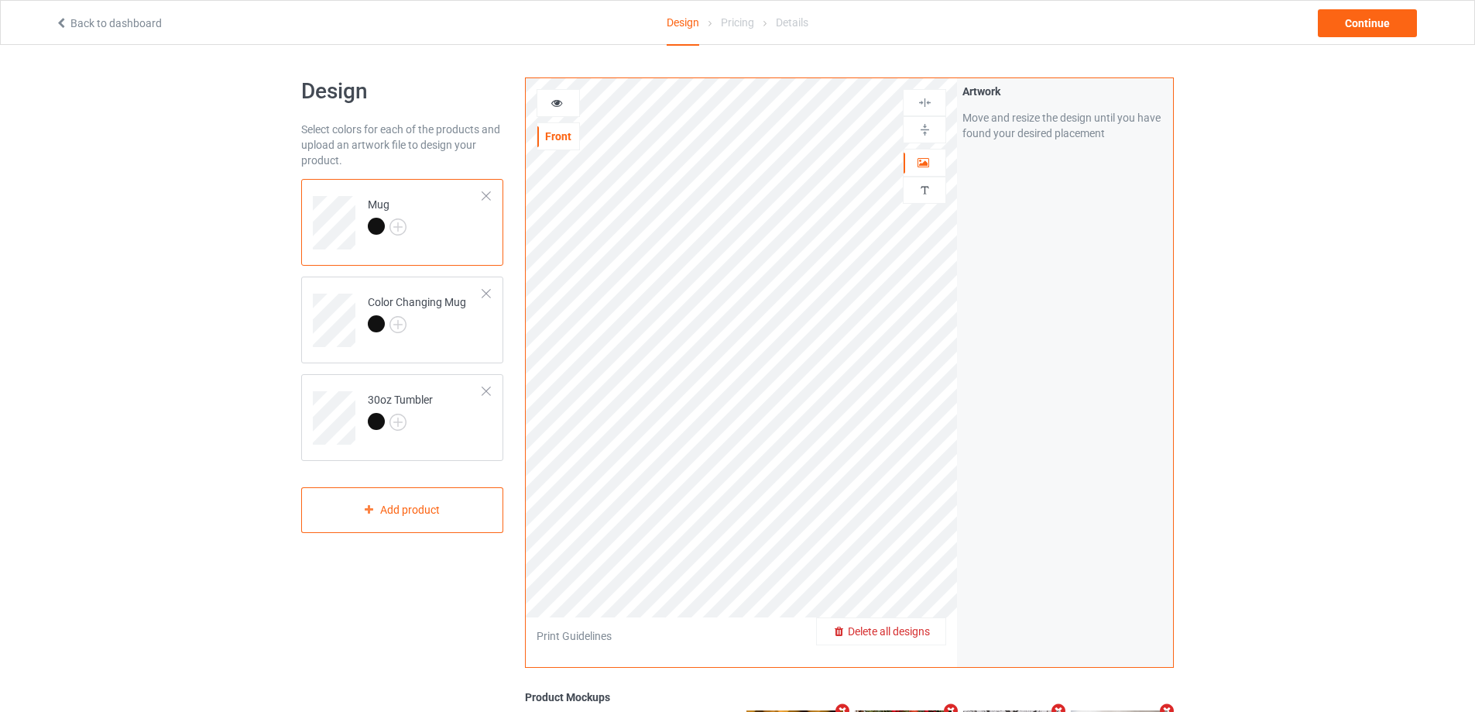
click at [911, 626] on span "Delete all designs" at bounding box center [889, 631] width 82 height 12
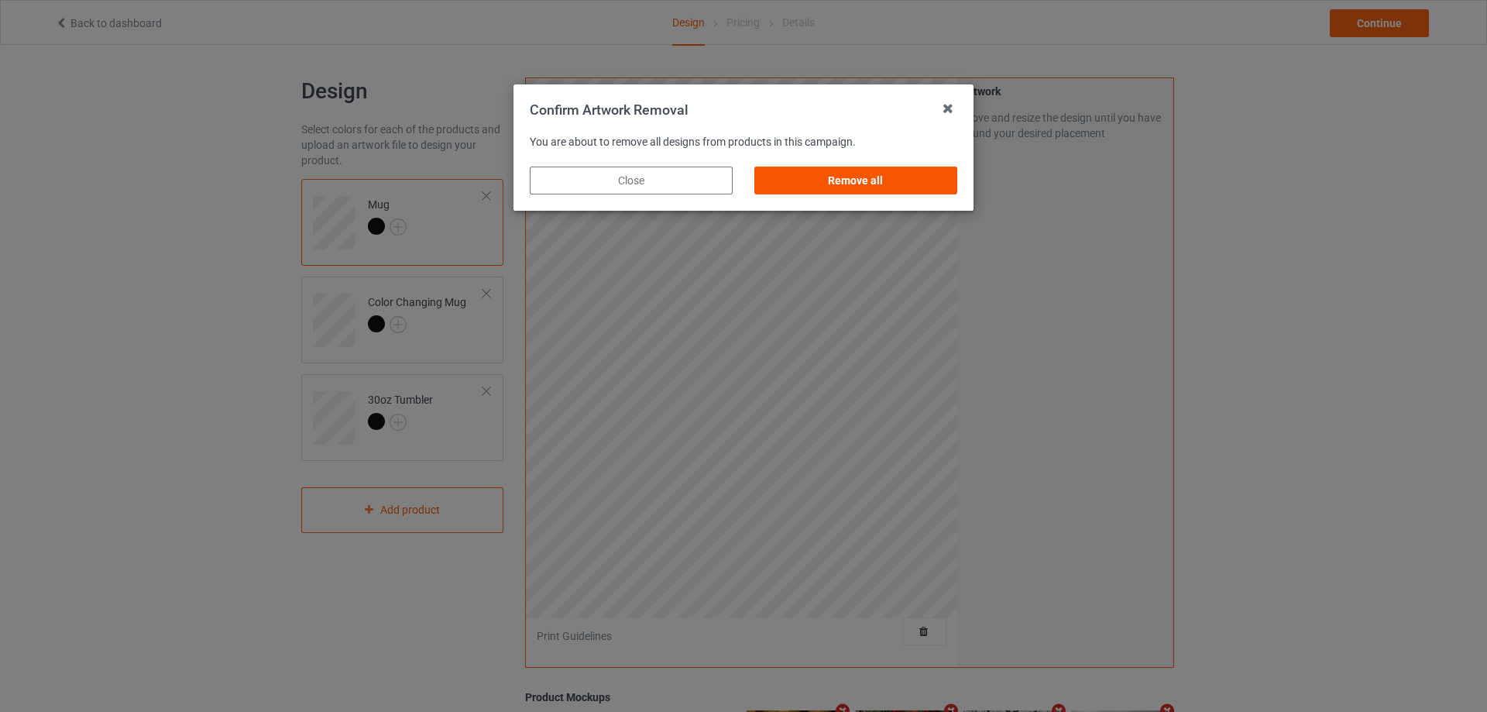
click at [828, 190] on div "Remove all" at bounding box center [855, 180] width 203 height 28
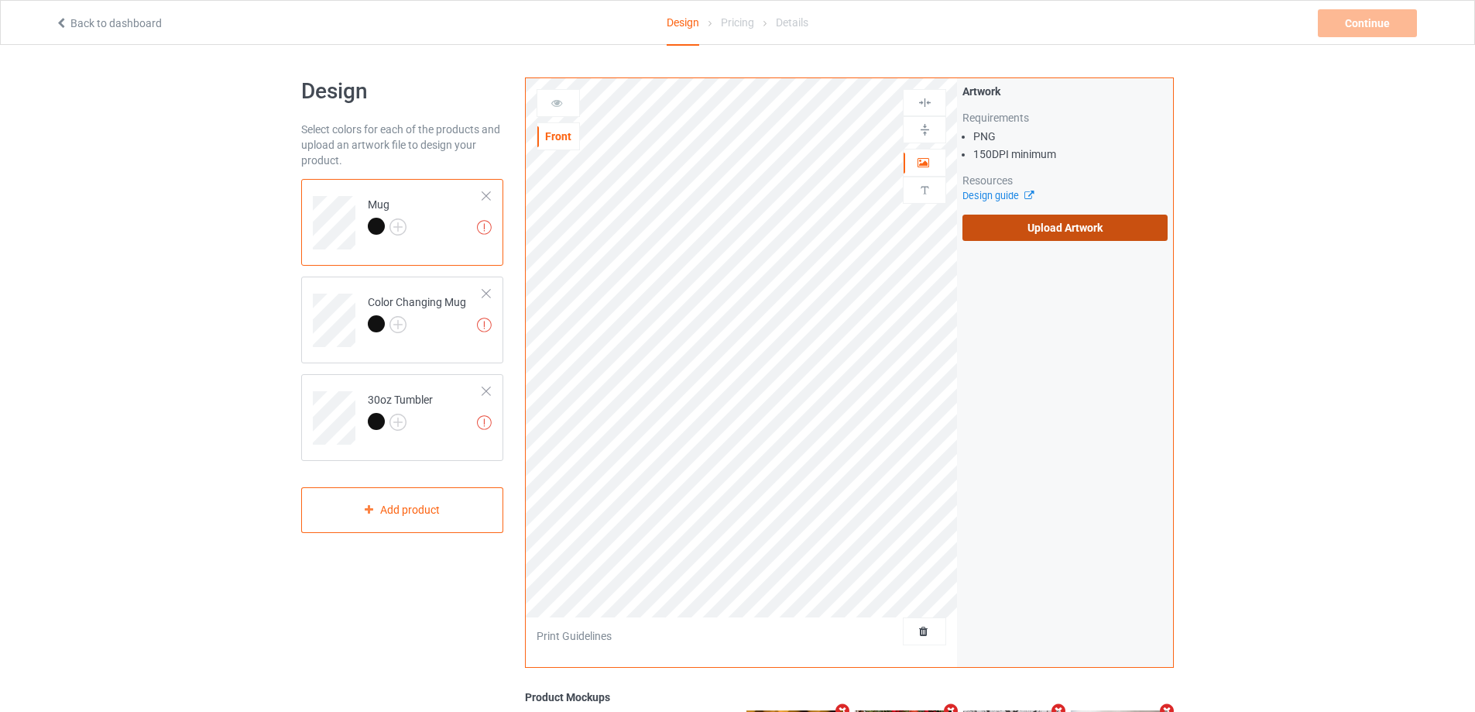
click at [1060, 240] on label "Upload Artwork" at bounding box center [1064, 227] width 205 height 26
click at [0, 0] on input "Upload Artwork" at bounding box center [0, 0] width 0 height 0
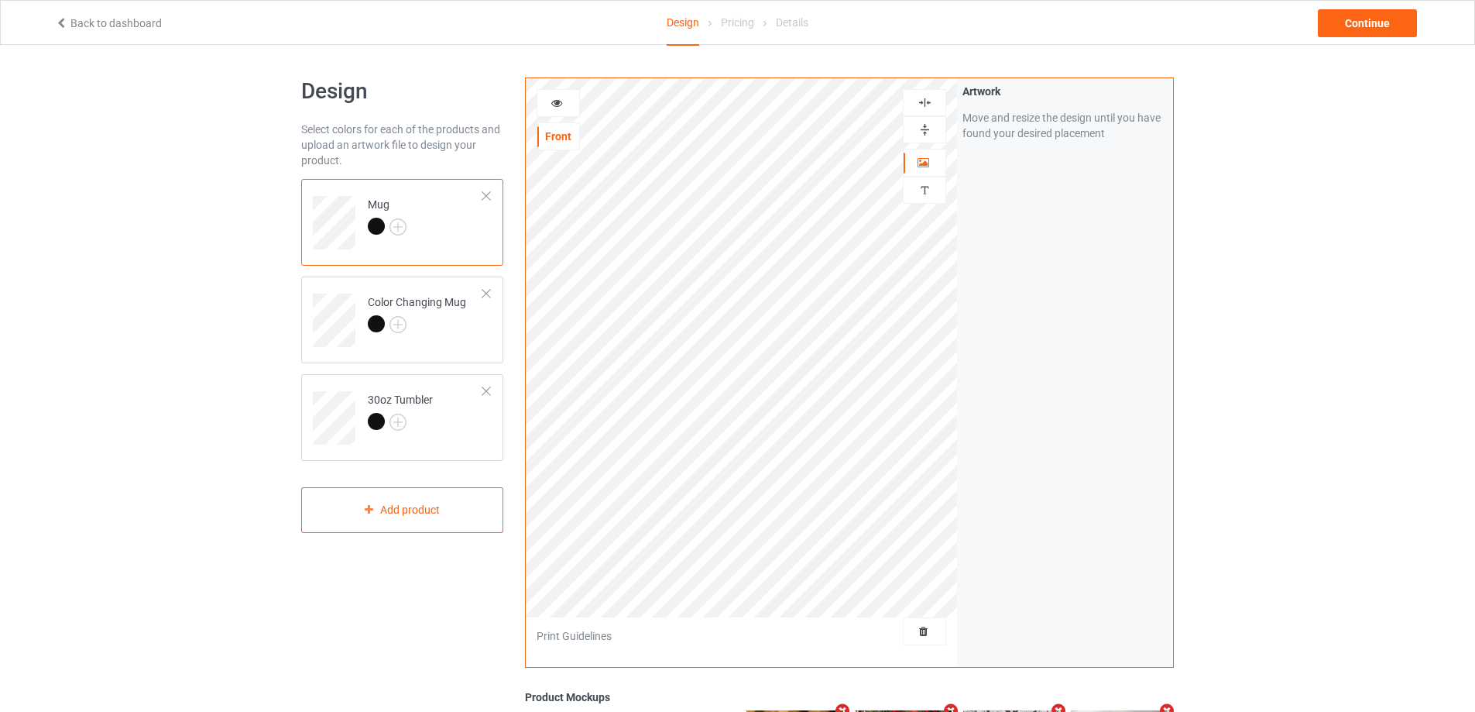
click at [925, 129] on img at bounding box center [925, 129] width 15 height 15
click at [551, 100] on icon at bounding box center [557, 100] width 13 height 11
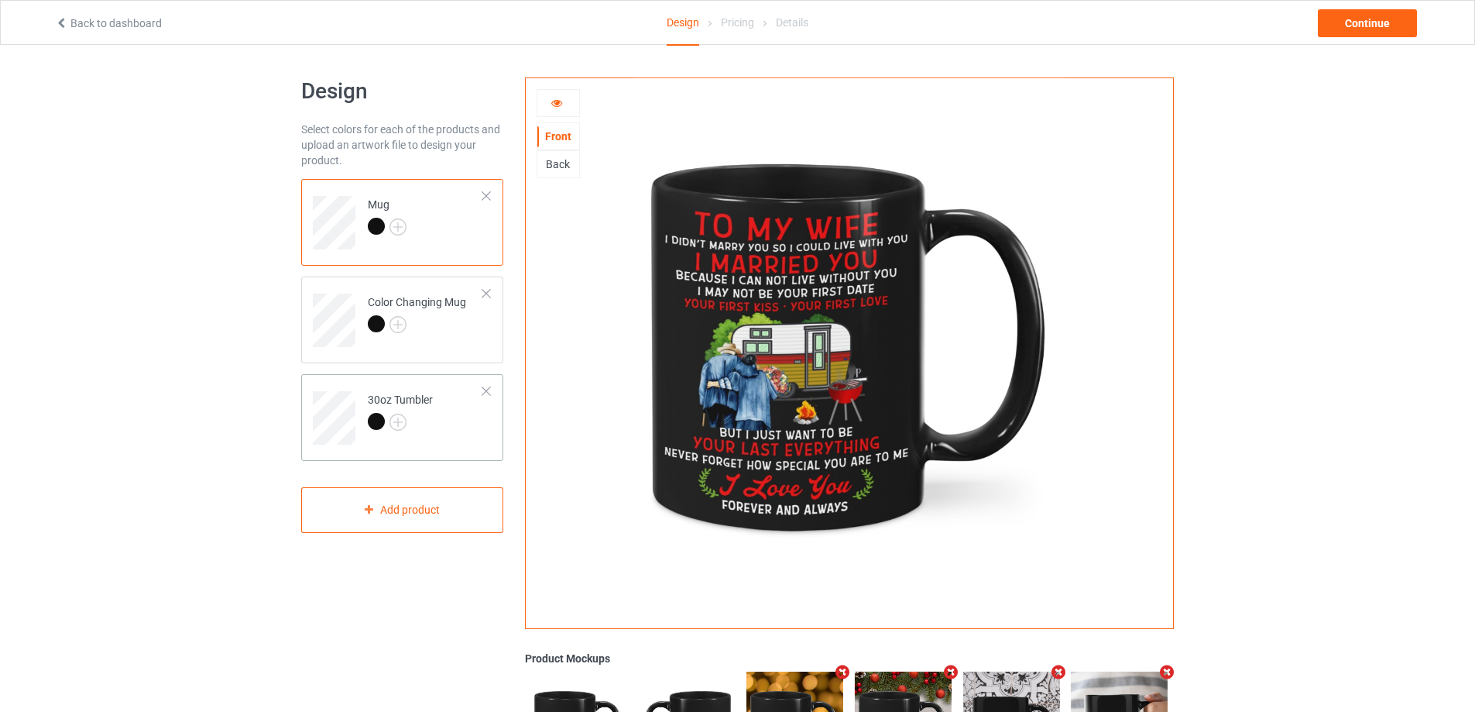
click at [429, 433] on div at bounding box center [400, 424] width 65 height 22
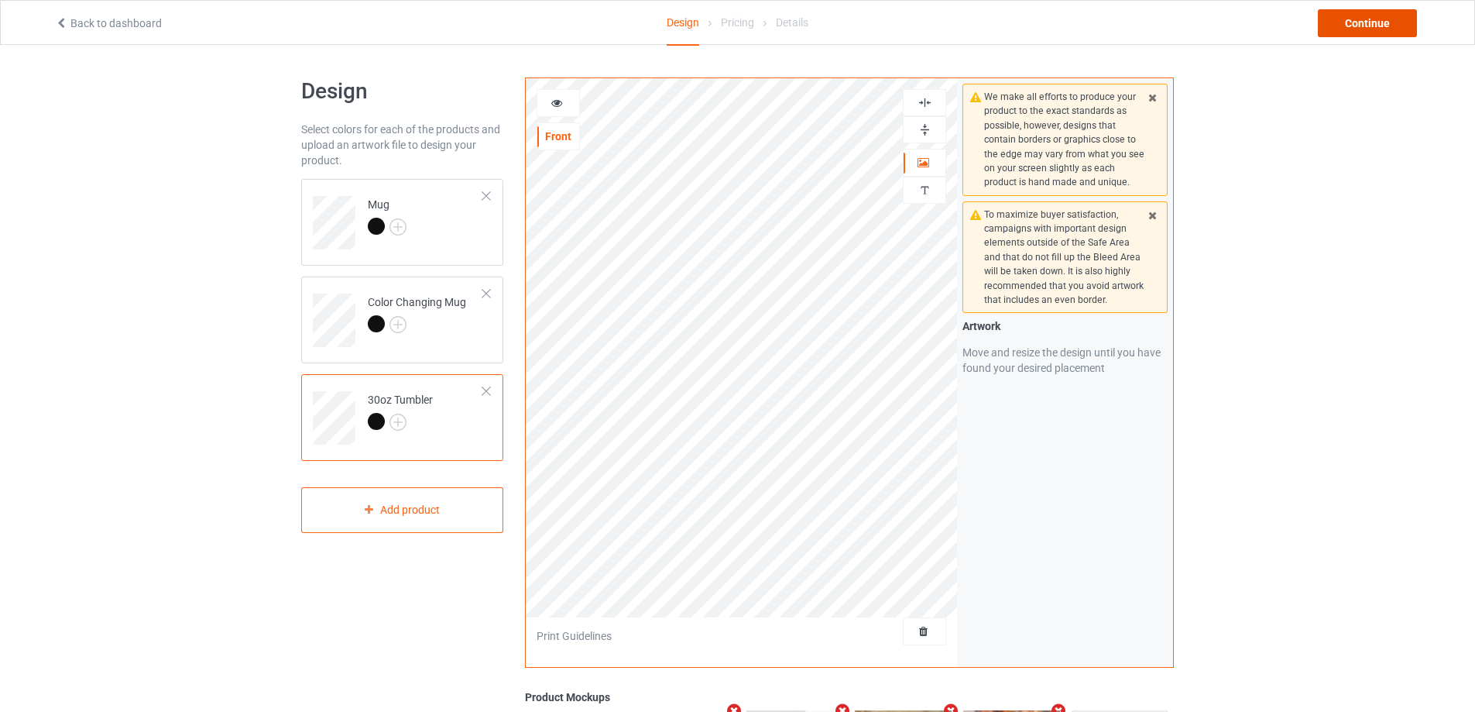
click at [1384, 20] on div "Continue" at bounding box center [1367, 23] width 99 height 28
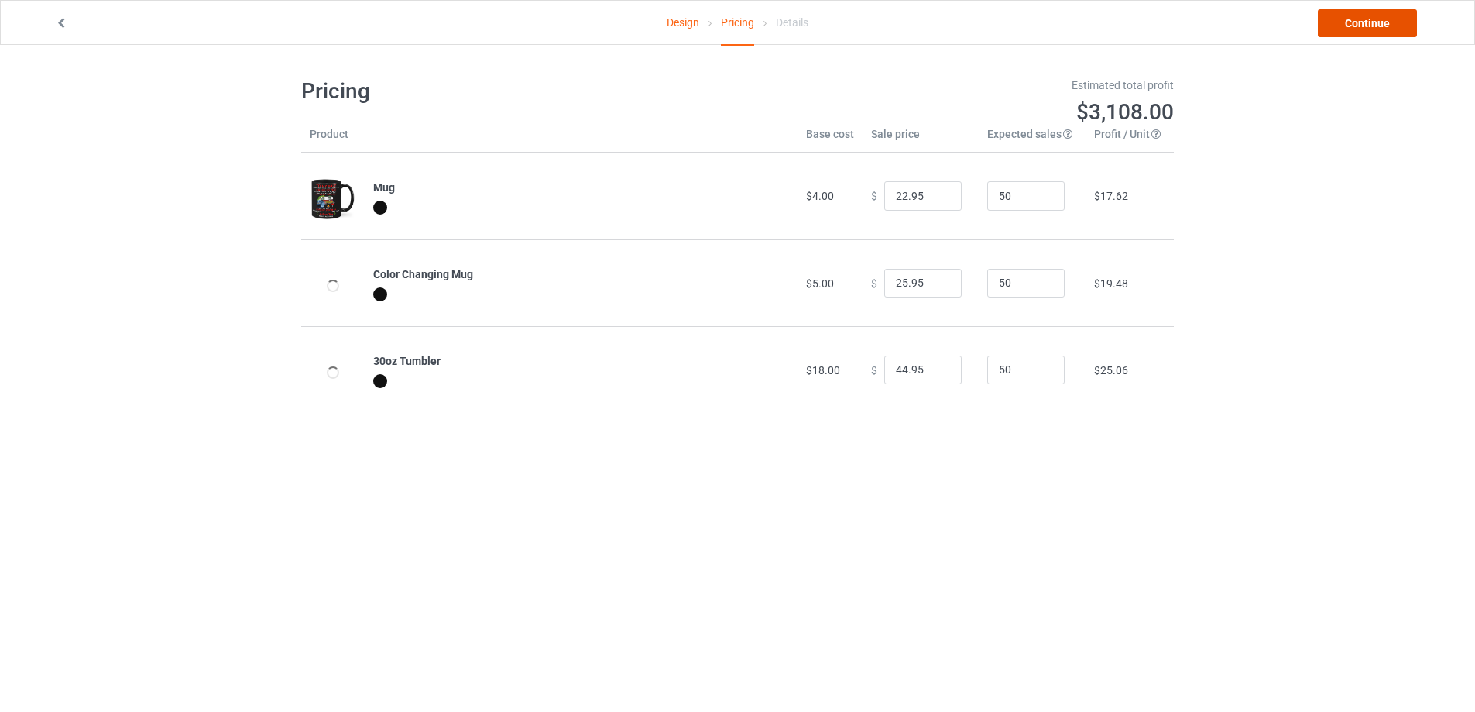
click at [1380, 26] on link "Continue" at bounding box center [1367, 23] width 99 height 28
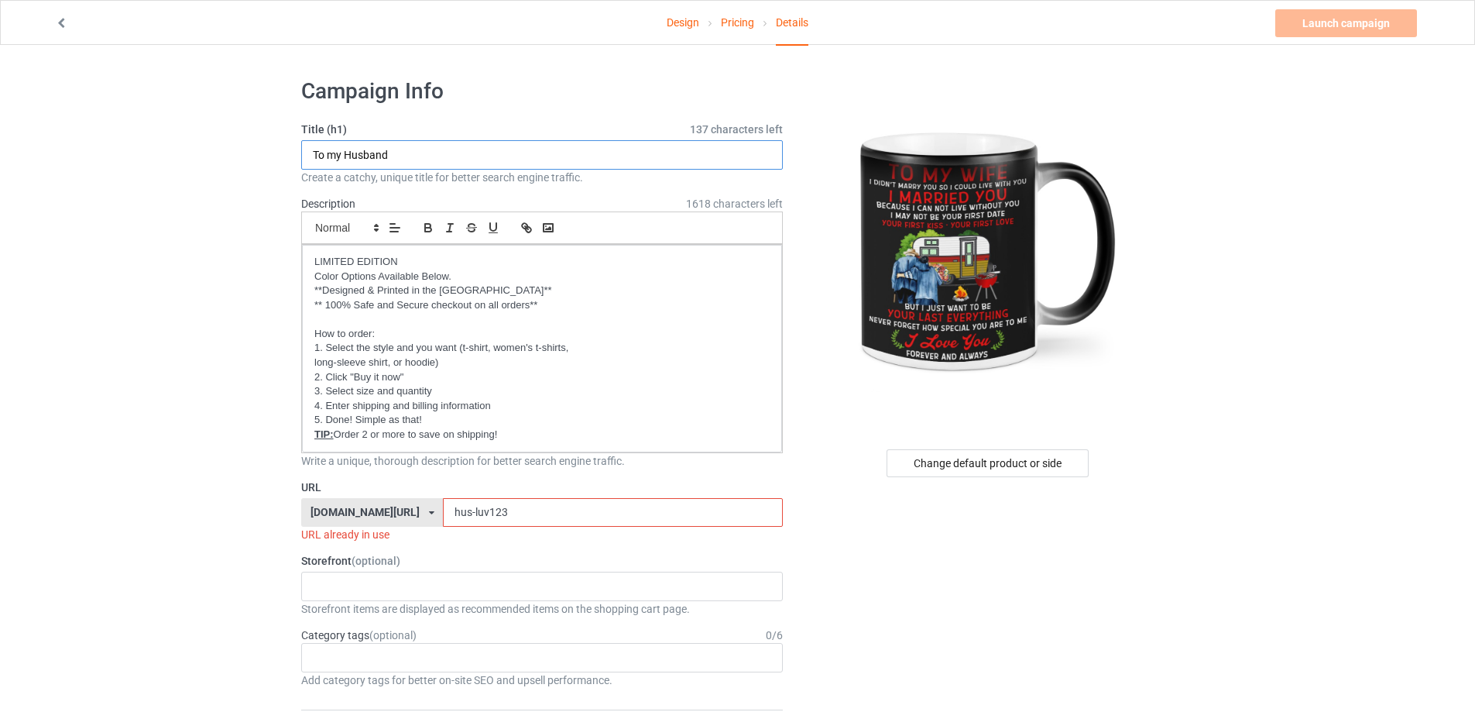
drag, startPoint x: 424, startPoint y: 157, endPoint x: 345, endPoint y: 153, distance: 79.9
click at [345, 153] on input "To my Husband" at bounding box center [542, 154] width 482 height 29
type input "To my Wife"
drag, startPoint x: 444, startPoint y: 513, endPoint x: 396, endPoint y: 508, distance: 49.0
click at [396, 508] on div "[DOMAIN_NAME][URL] [DOMAIN_NAME][URL] [DOMAIN_NAME][URL] [DOMAIN_NAME][URL] [DO…" at bounding box center [542, 512] width 482 height 29
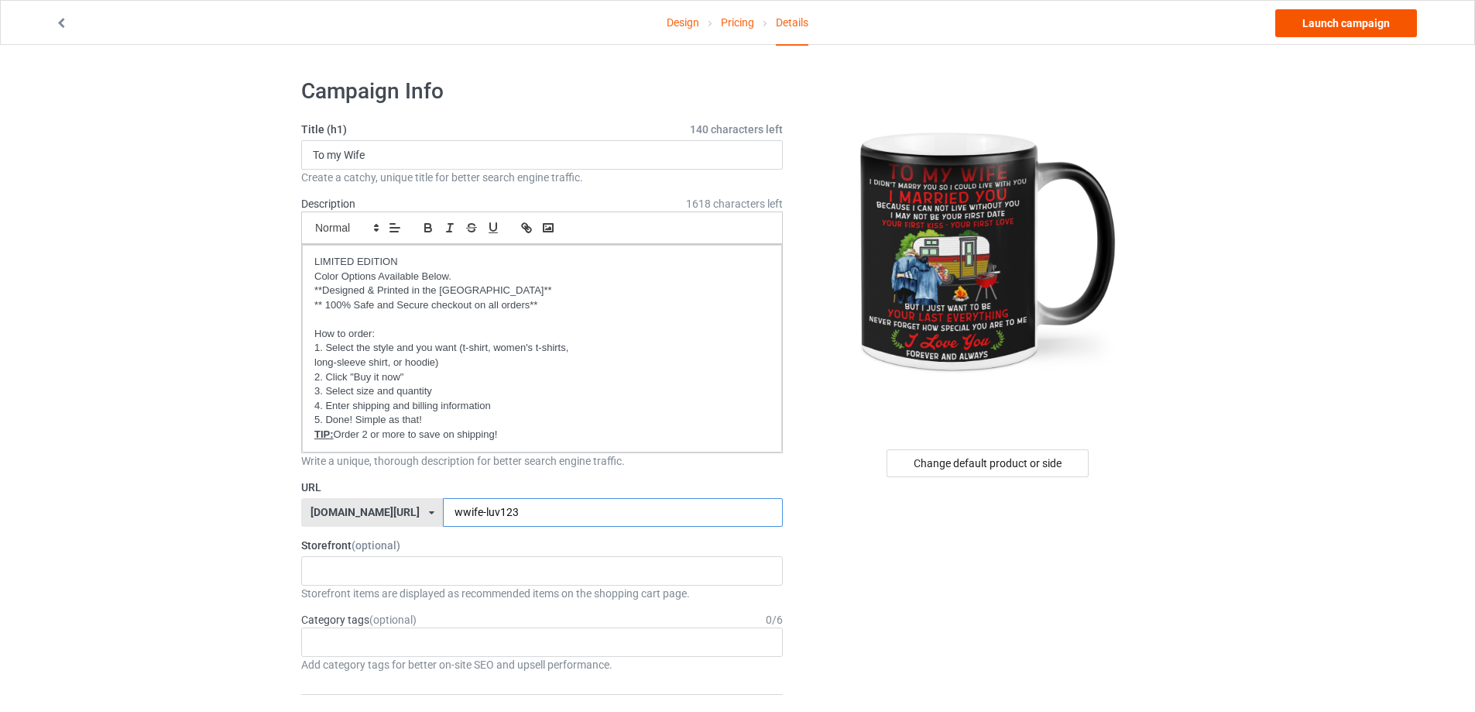
type input "wwife-luv123"
click at [1356, 24] on link "Launch campaign" at bounding box center [1346, 23] width 142 height 28
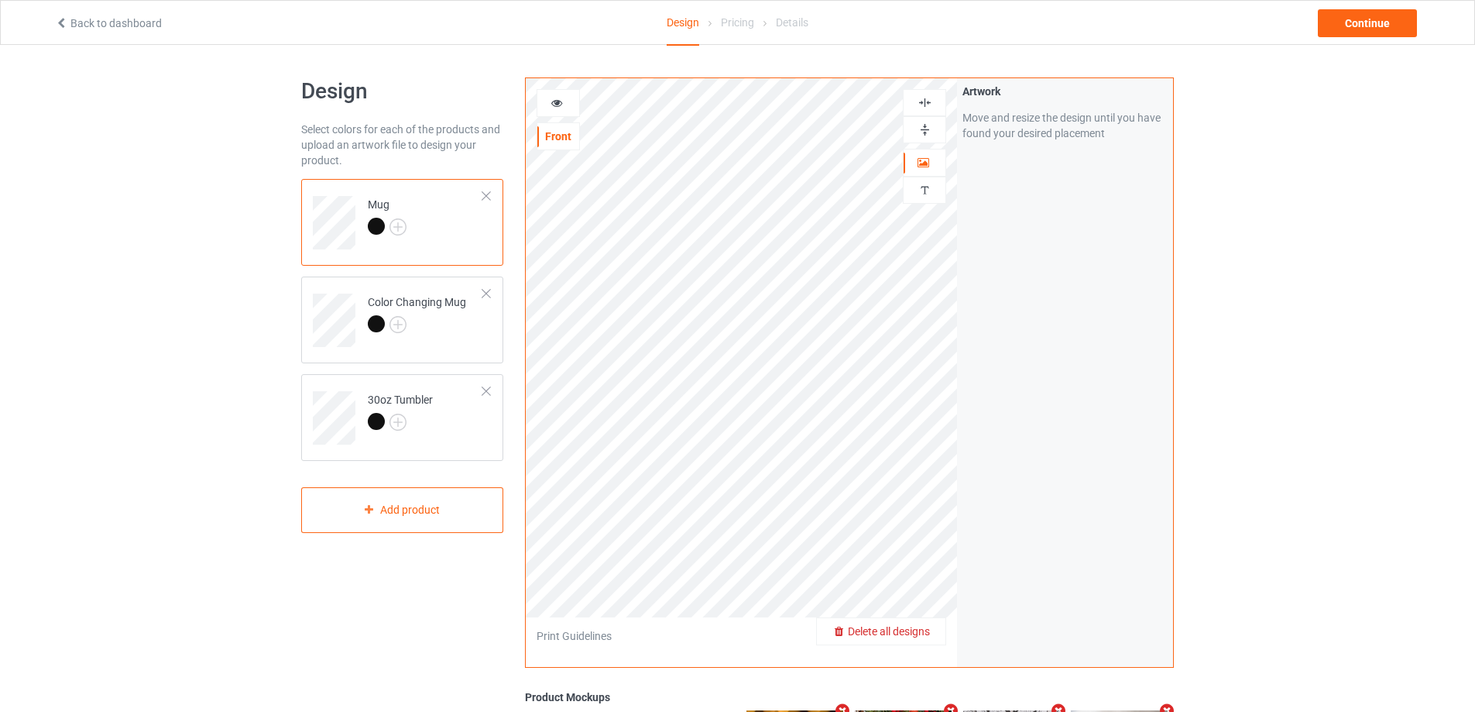
click at [918, 637] on span "Delete all designs" at bounding box center [889, 631] width 82 height 12
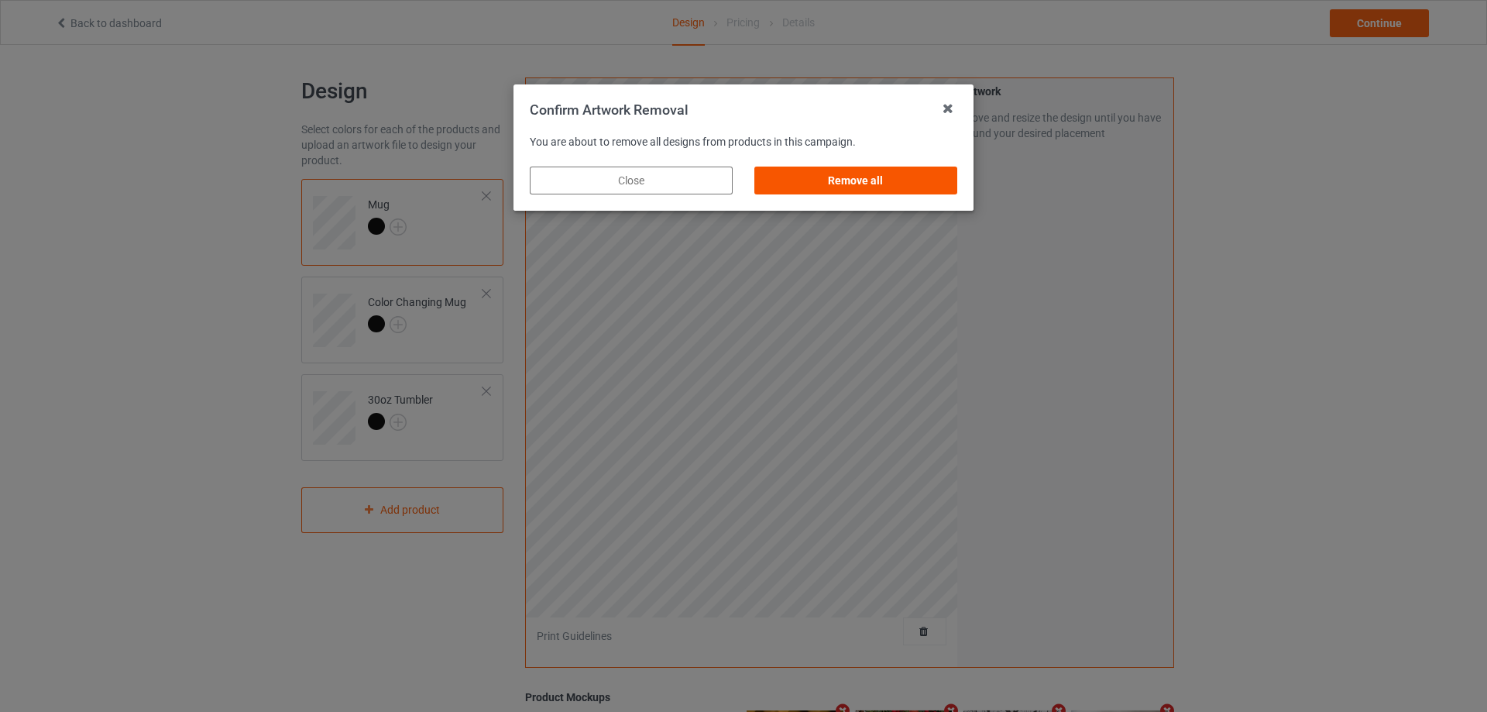
click at [878, 184] on div "Remove all" at bounding box center [855, 180] width 203 height 28
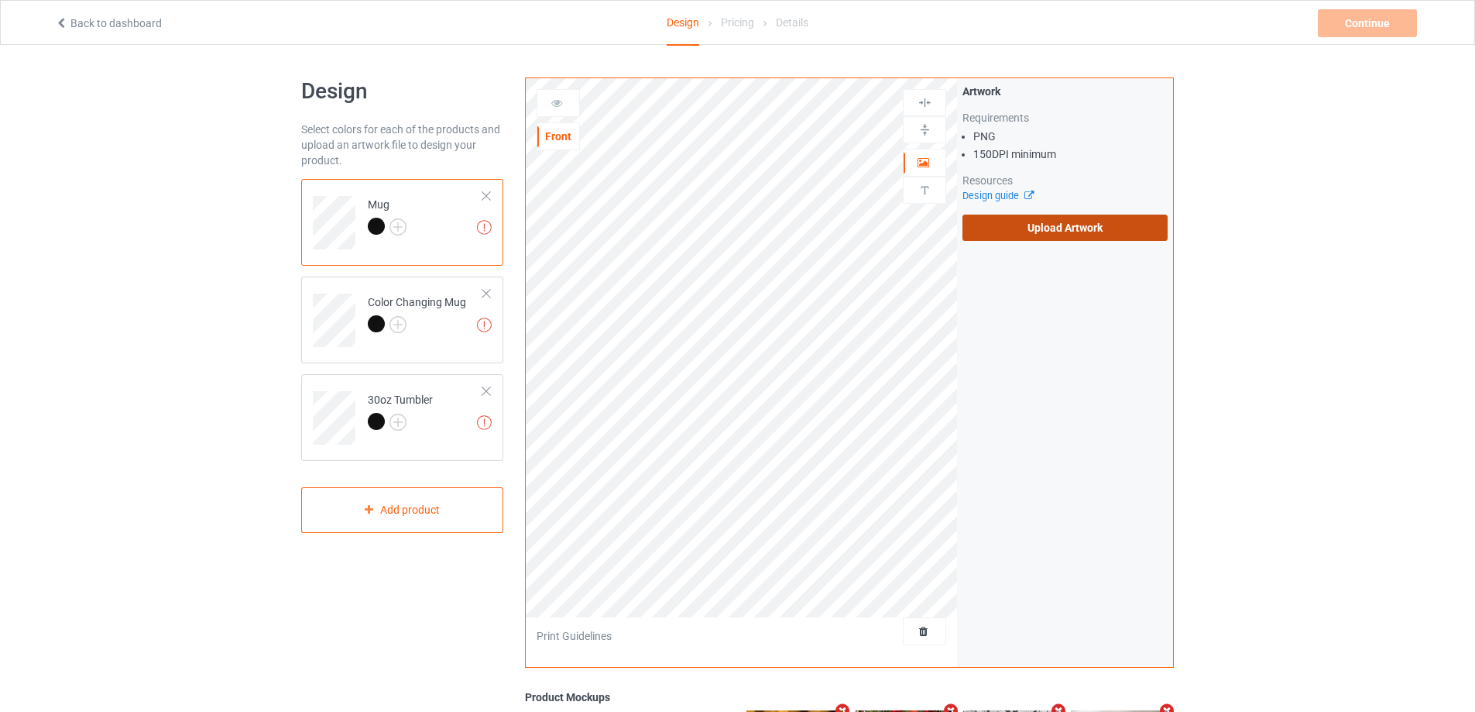
click at [993, 218] on label "Upload Artwork" at bounding box center [1064, 227] width 205 height 26
click at [0, 0] on input "Upload Artwork" at bounding box center [0, 0] width 0 height 0
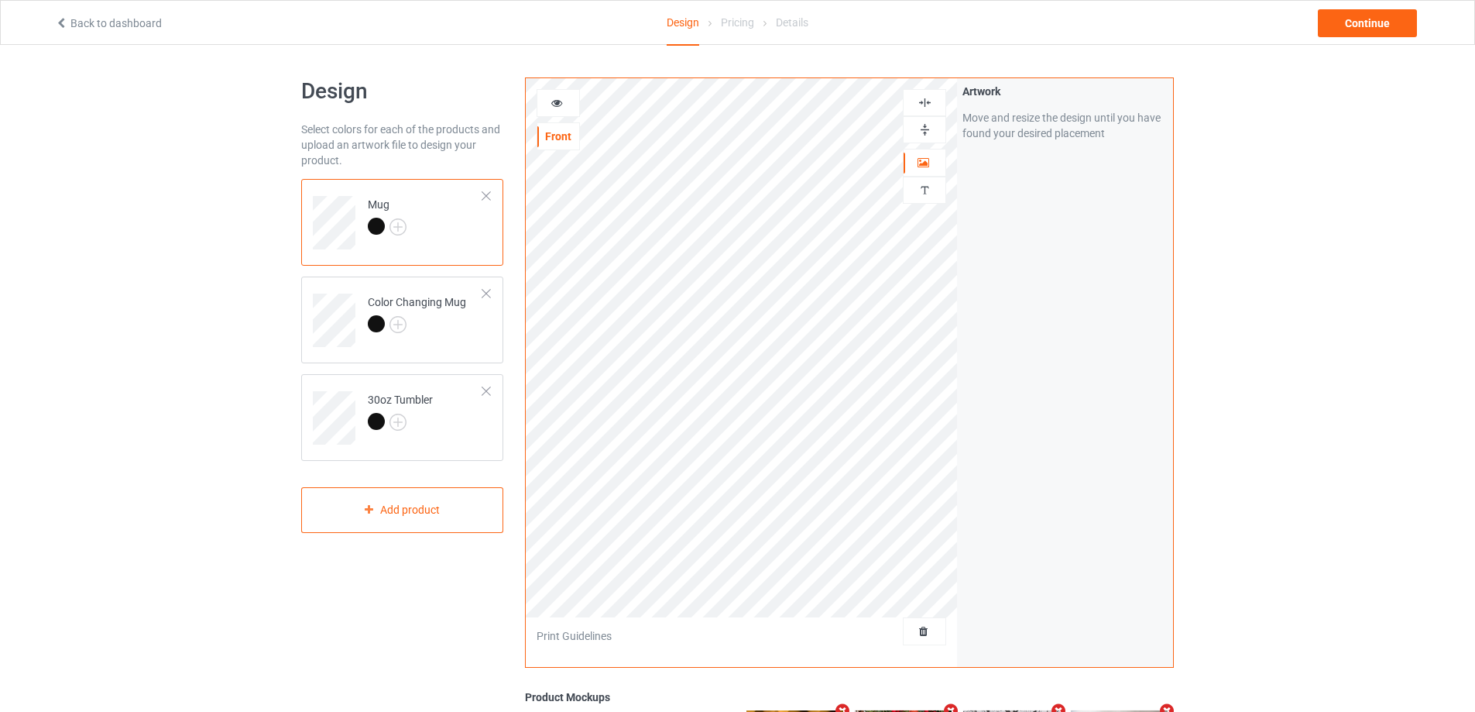
click at [925, 129] on img at bounding box center [925, 129] width 15 height 15
click at [472, 420] on td "30oz Tumbler" at bounding box center [425, 412] width 132 height 64
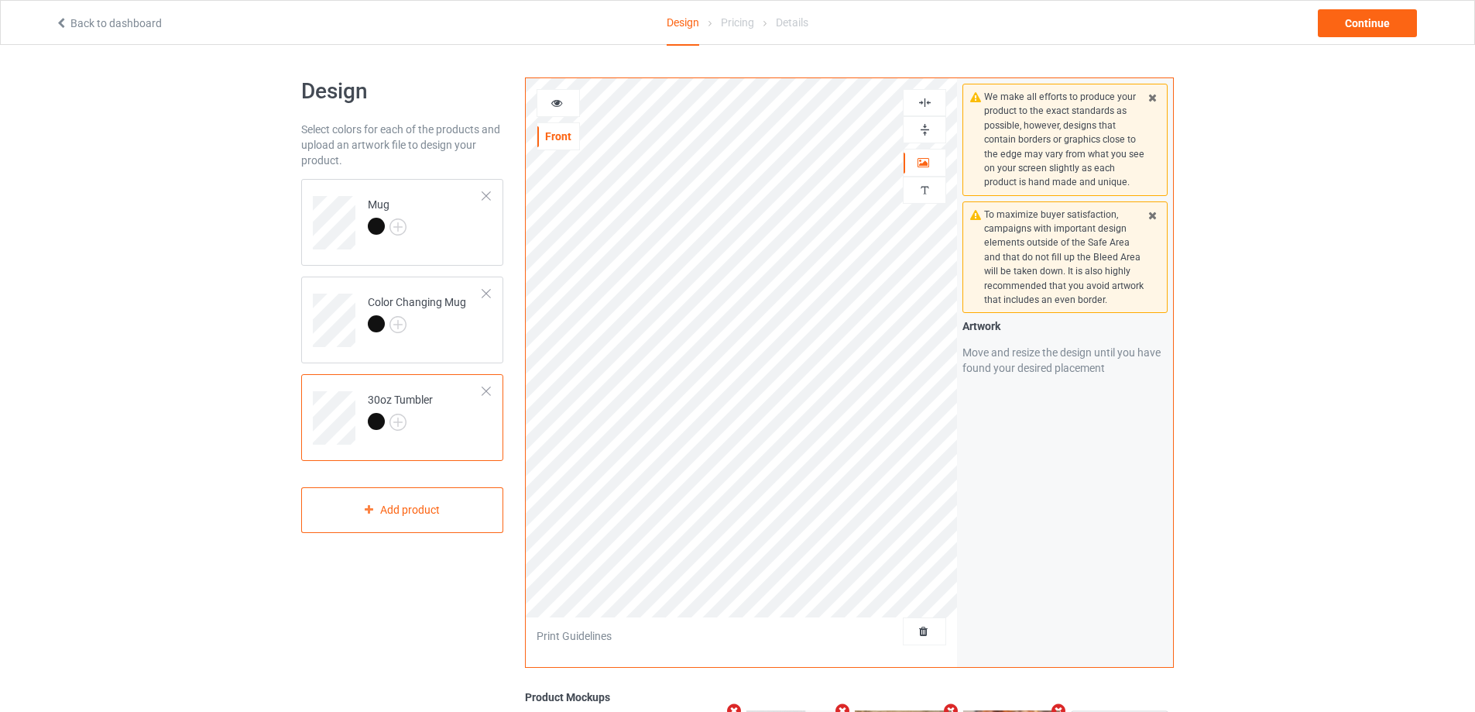
click at [554, 105] on icon at bounding box center [557, 100] width 13 height 11
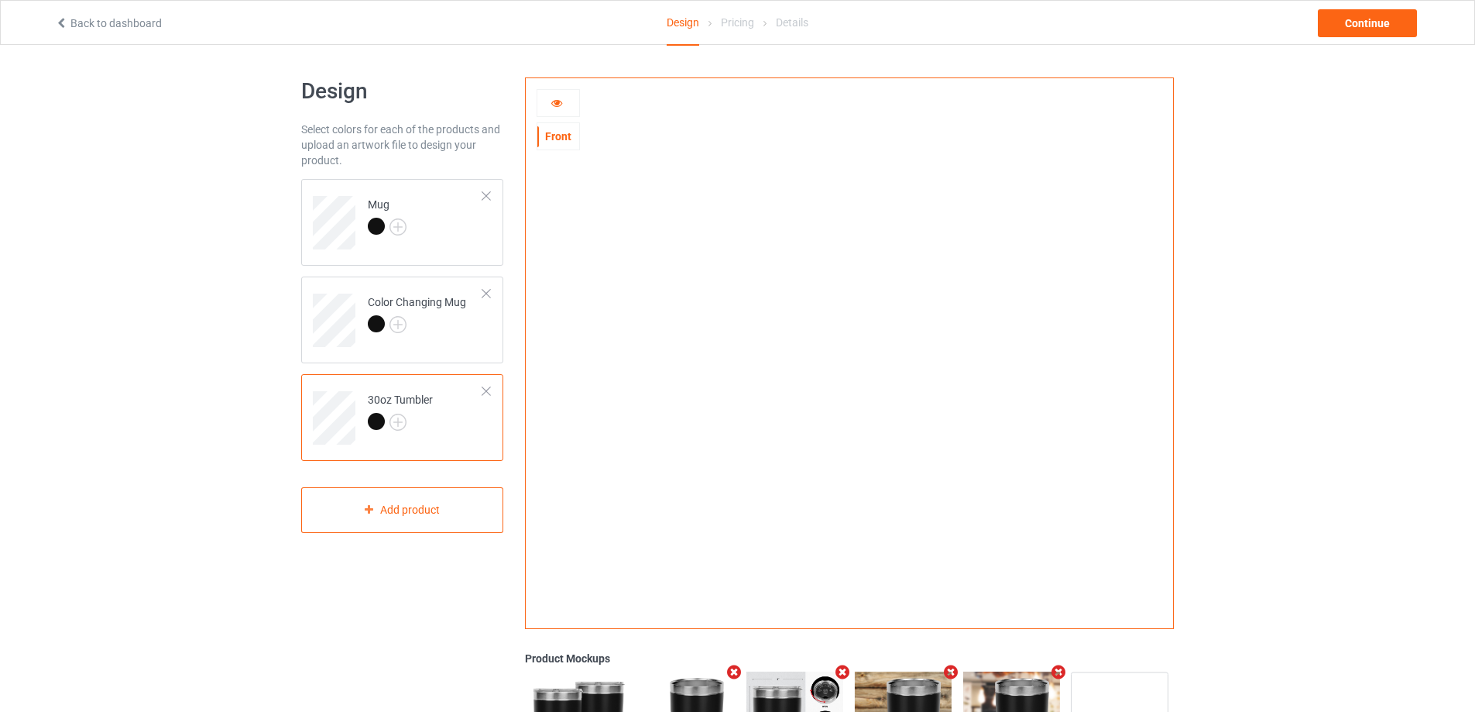
click at [556, 106] on icon at bounding box center [557, 100] width 13 height 11
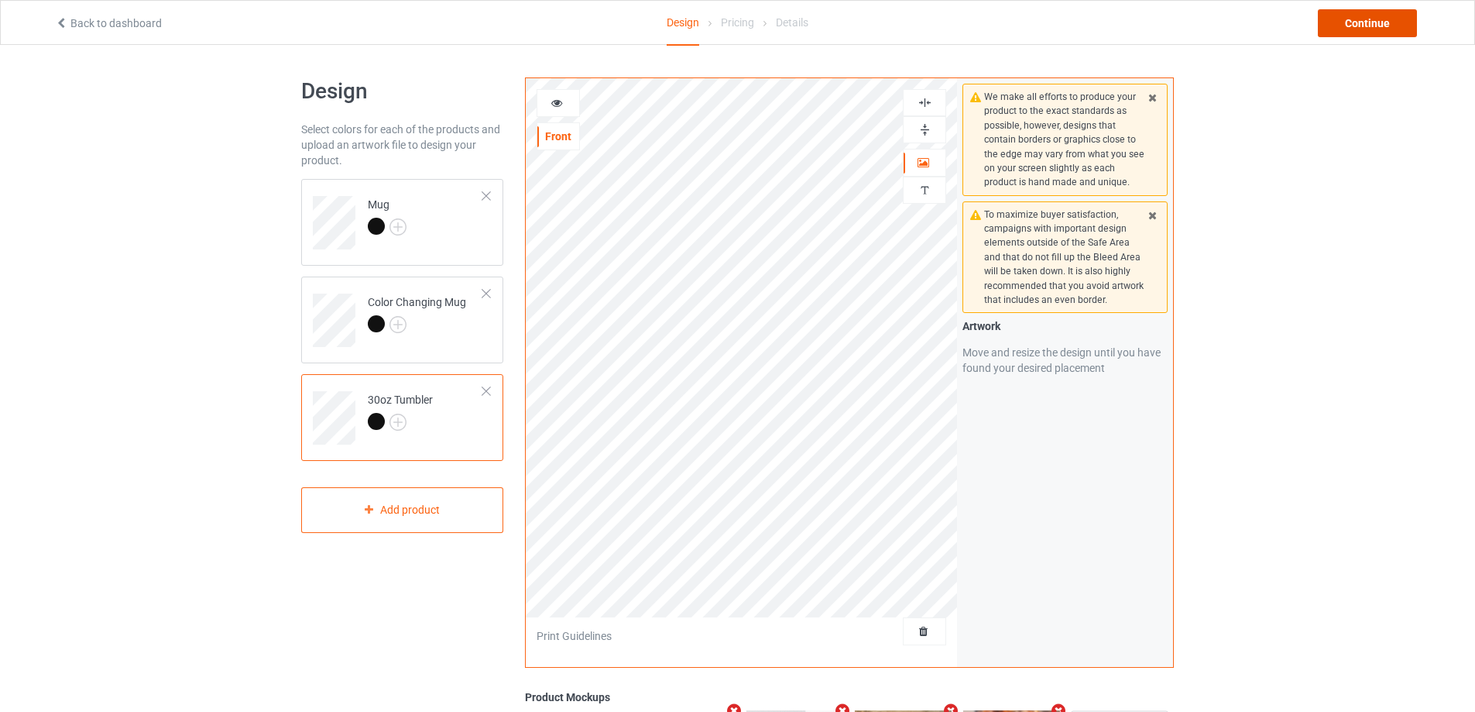
click at [1395, 20] on div "Continue" at bounding box center [1367, 23] width 99 height 28
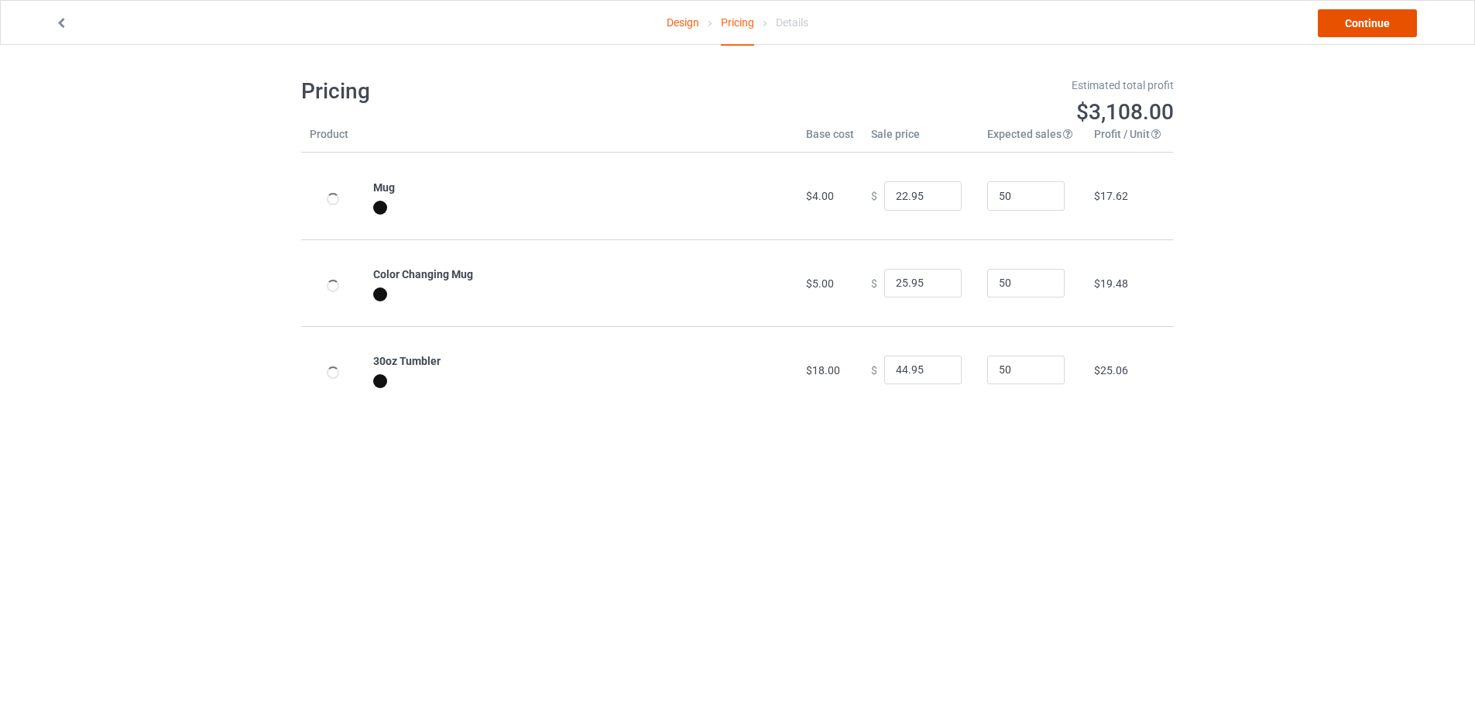
click at [1387, 22] on link "Continue" at bounding box center [1367, 23] width 99 height 28
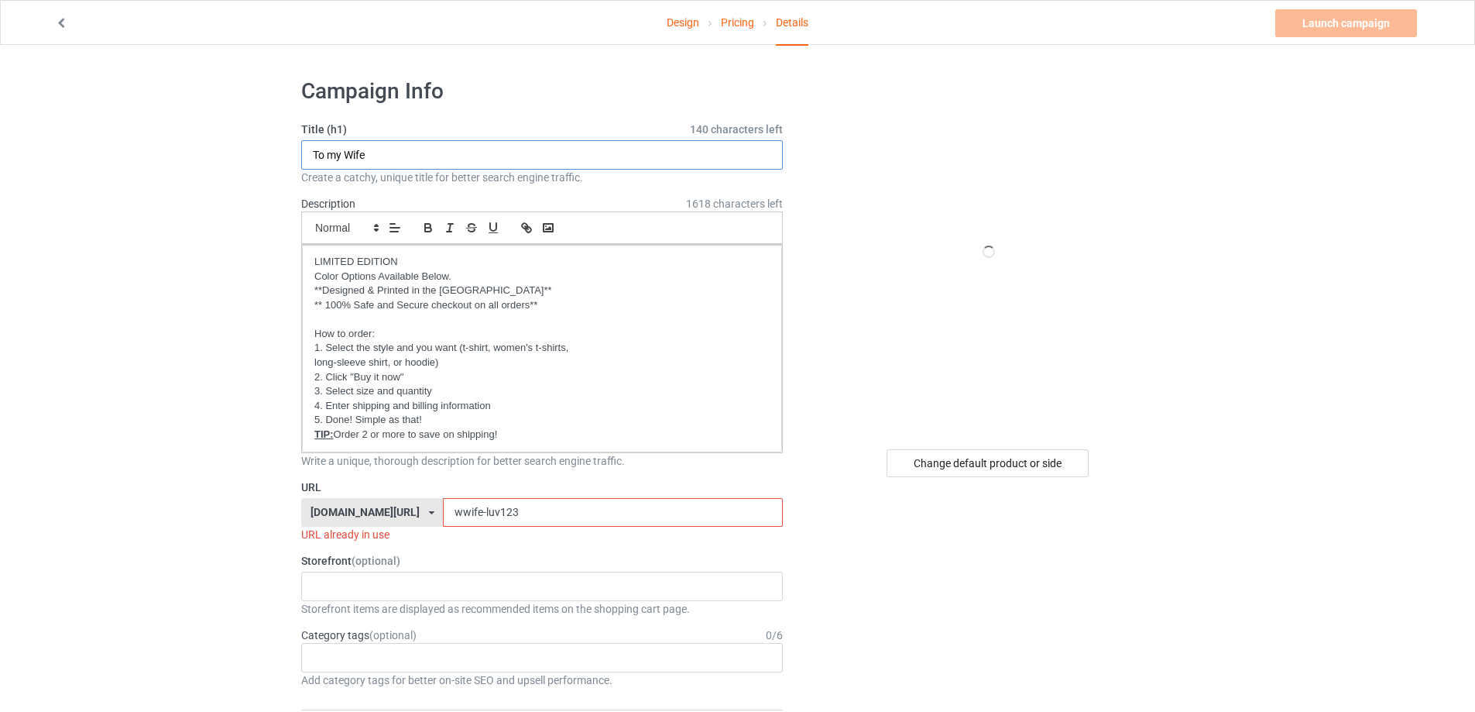
click at [400, 155] on input "To my Wife" at bounding box center [542, 154] width 482 height 29
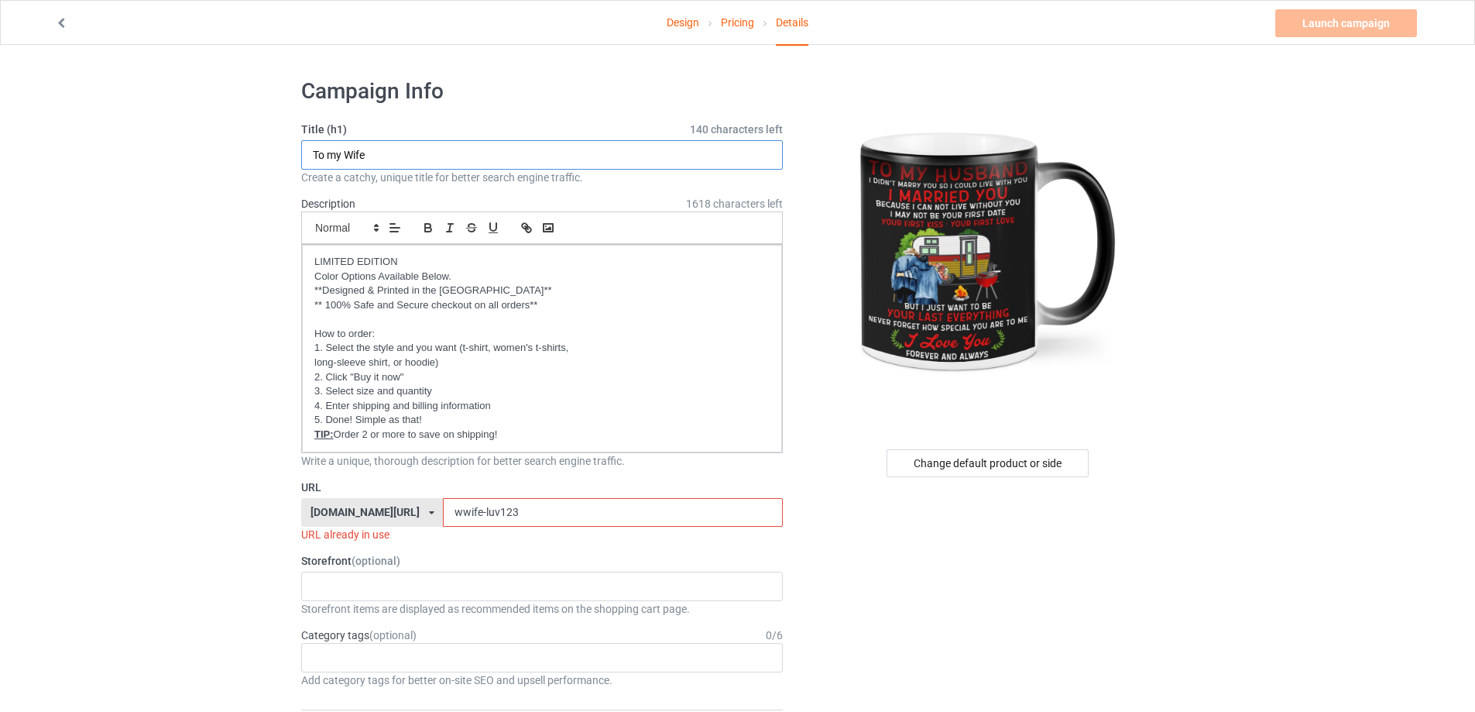
drag, startPoint x: 377, startPoint y: 155, endPoint x: 346, endPoint y: 153, distance: 31.1
click at [346, 153] on input "To my Wife" at bounding box center [542, 154] width 482 height 29
type input "To my Husband"
drag, startPoint x: 448, startPoint y: 511, endPoint x: 351, endPoint y: 507, distance: 96.9
click at [357, 509] on div "gift4family.com/ gift4family.com/ homely-gift.com/ homely-gift1960s.com/ teefuf…" at bounding box center [542, 512] width 482 height 29
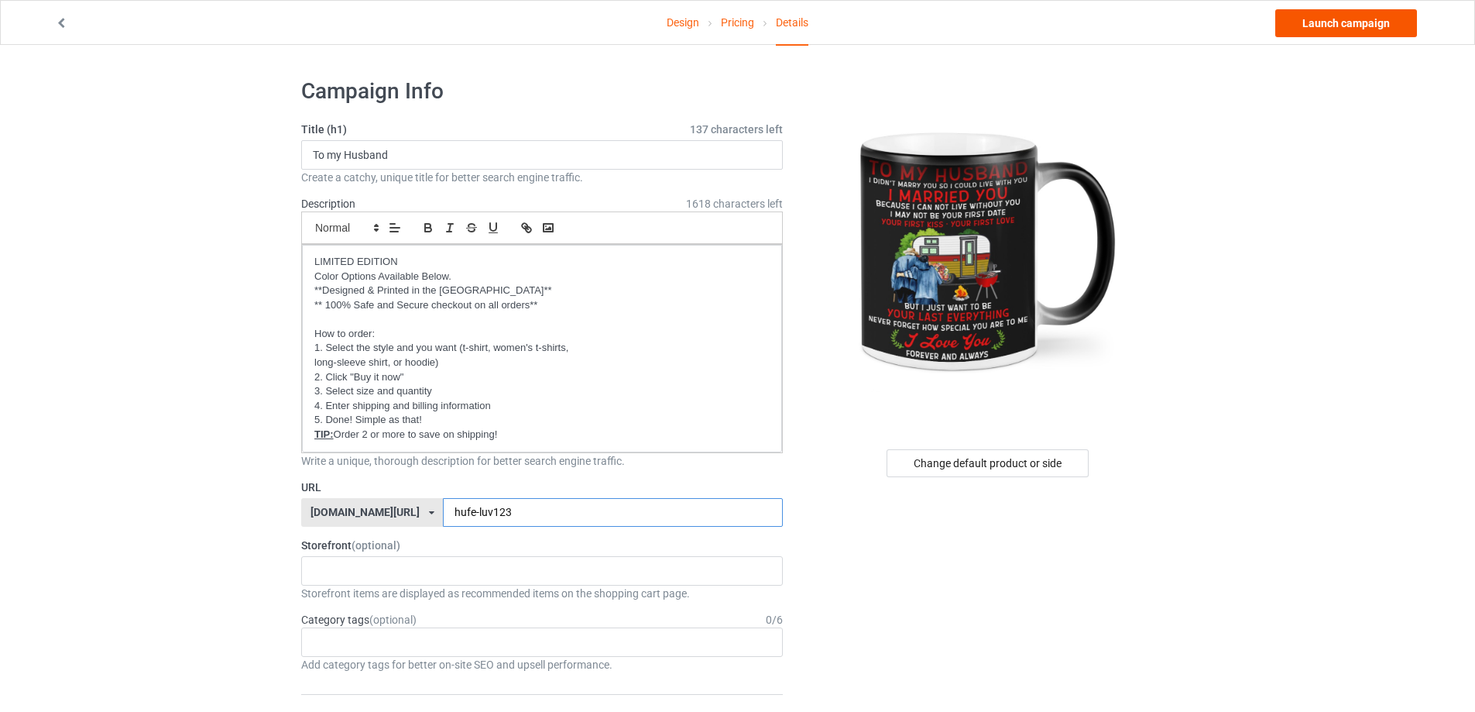
type input "hufe-luv123"
click at [1364, 22] on link "Launch campaign" at bounding box center [1346, 23] width 142 height 28
